Goal: Check status: Check status

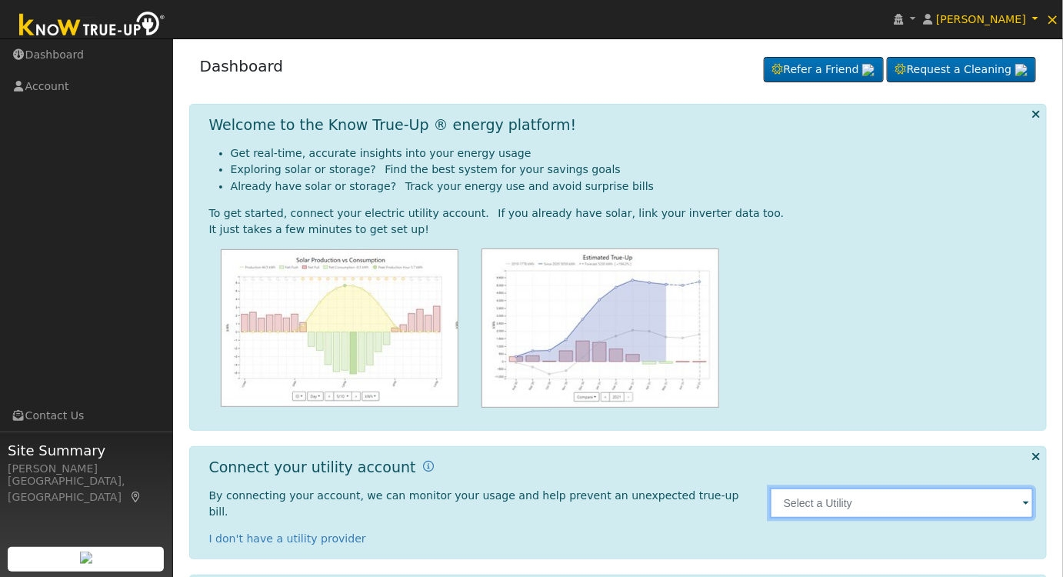
click at [817, 488] on input "text" at bounding box center [902, 503] width 265 height 31
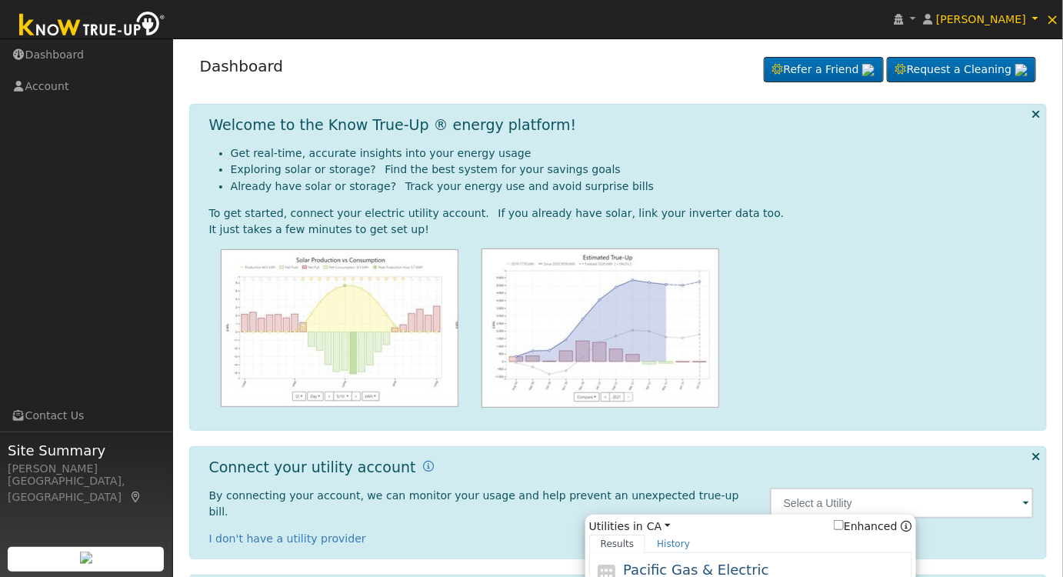
click at [756, 559] on div "Pacific Gas & Electric PG&E" at bounding box center [765, 576] width 285 height 35
type input "PG&E"
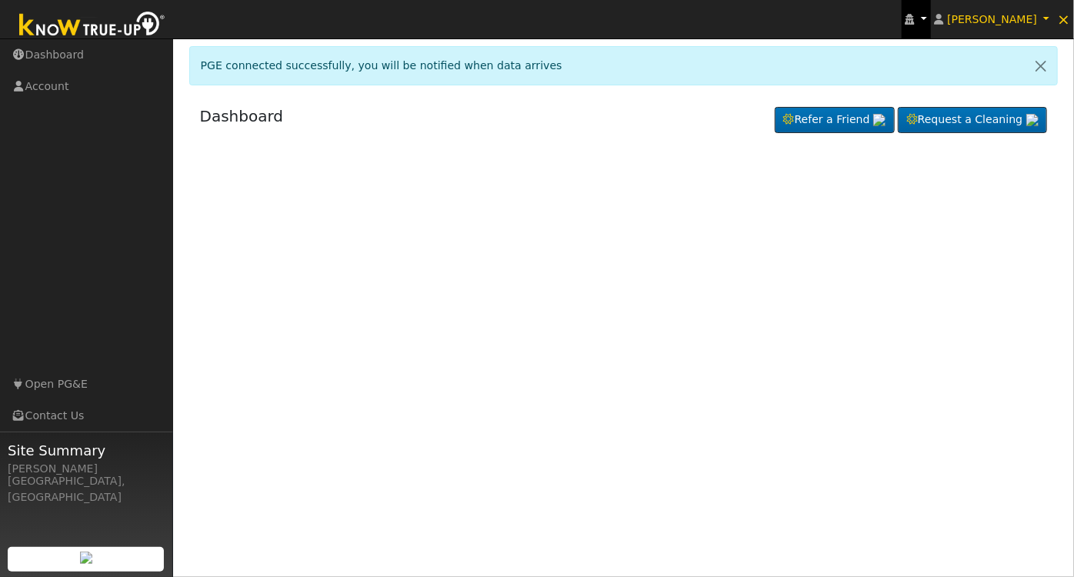
drag, startPoint x: 0, startPoint y: 0, endPoint x: 962, endPoint y: 15, distance: 962.5
click at [931, 15] on link at bounding box center [916, 19] width 29 height 38
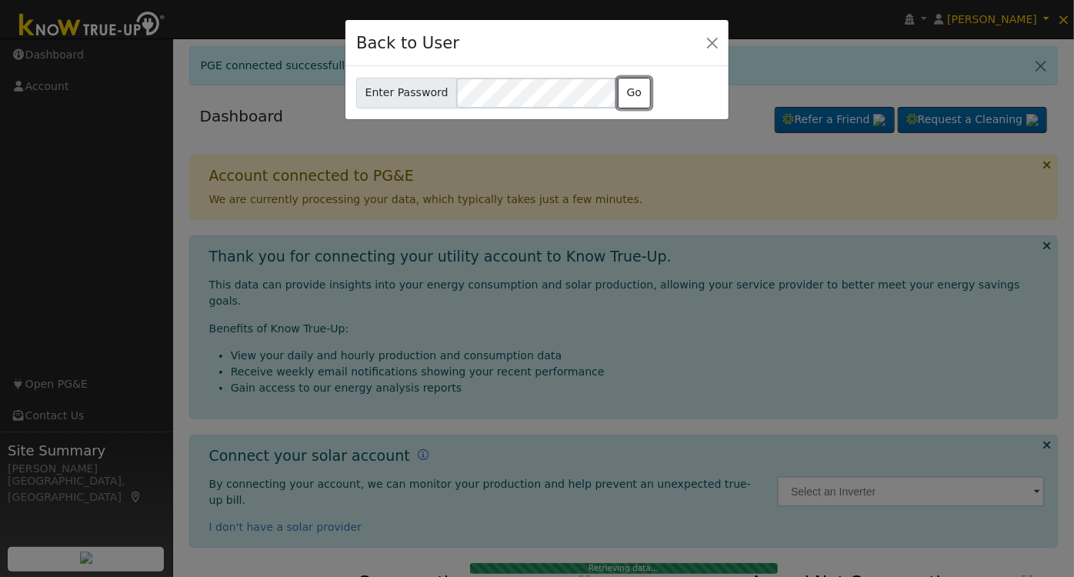
click at [618, 92] on button "Go" at bounding box center [634, 93] width 33 height 31
